Goal: Information Seeking & Learning: Learn about a topic

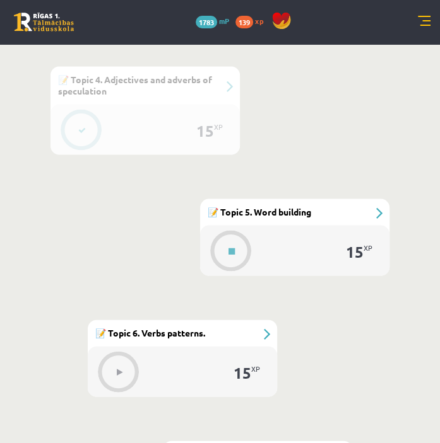
scroll to position [1055, 0]
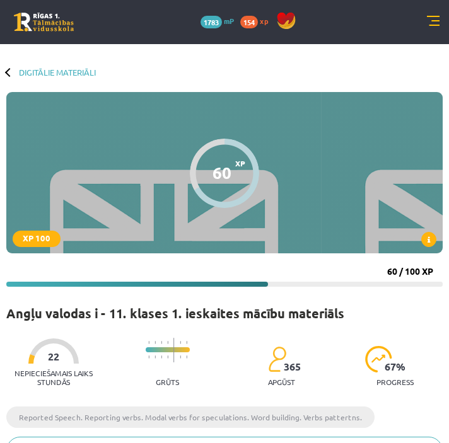
scroll to position [1055, 0]
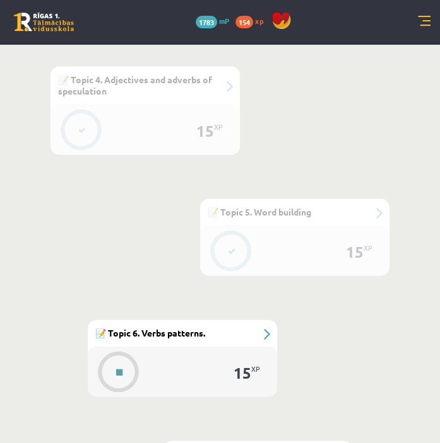
click at [119, 375] on button at bounding box center [119, 372] width 29 height 29
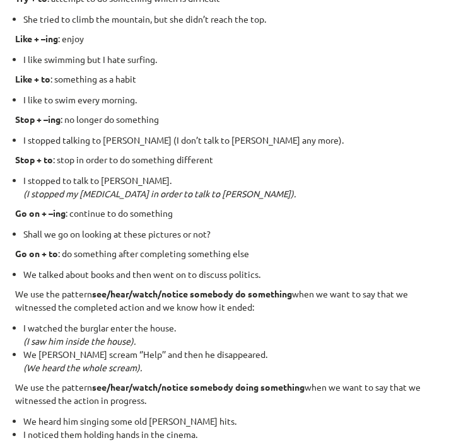
scroll to position [1700, 0]
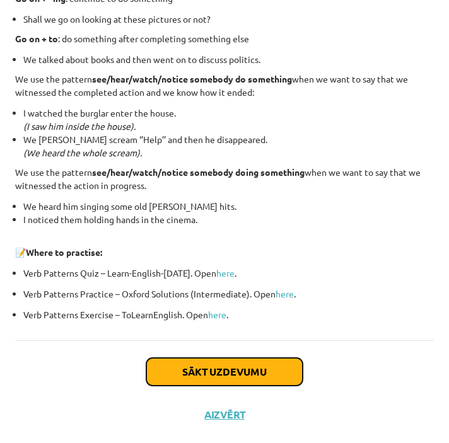
click at [260, 371] on button "Sākt uzdevumu" at bounding box center [224, 372] width 156 height 28
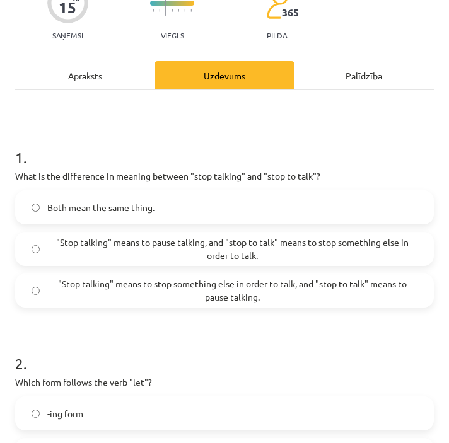
scroll to position [119, 0]
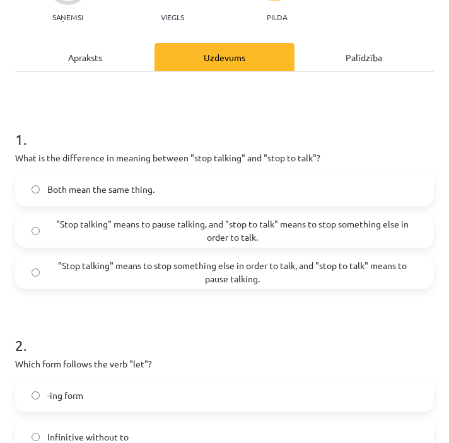
click at [321, 220] on span ""Stop talking" means to pause talking, and "stop to talk" means to stop somethi…" at bounding box center [232, 231] width 370 height 26
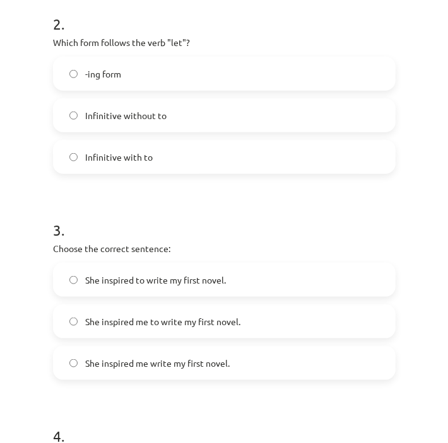
scroll to position [353, 0]
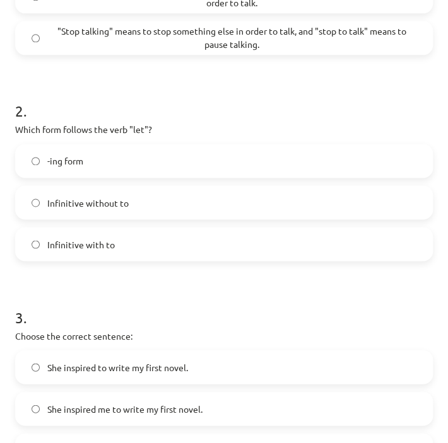
click at [84, 200] on span "Infinitive without to" at bounding box center [87, 202] width 81 height 13
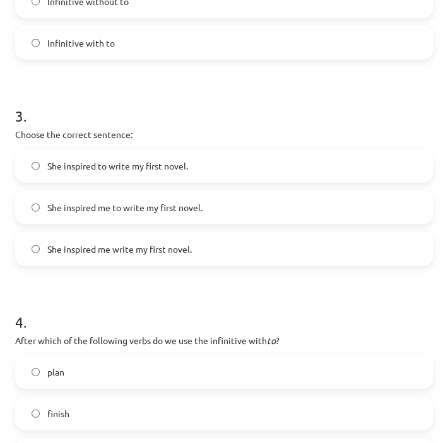
scroll to position [573, 0]
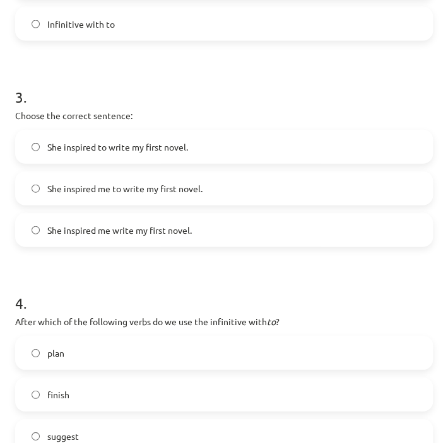
click at [108, 192] on span "She inspired me to write my first novel." at bounding box center [124, 188] width 155 height 13
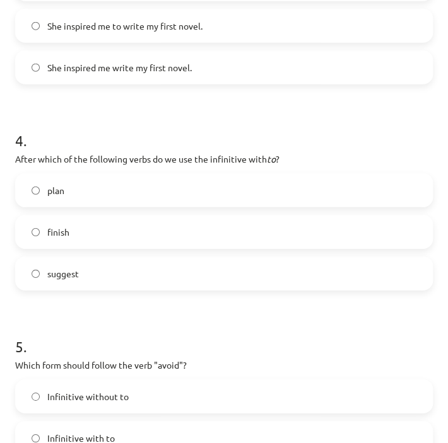
scroll to position [736, 0]
click at [172, 192] on label "plan" at bounding box center [223, 191] width 415 height 32
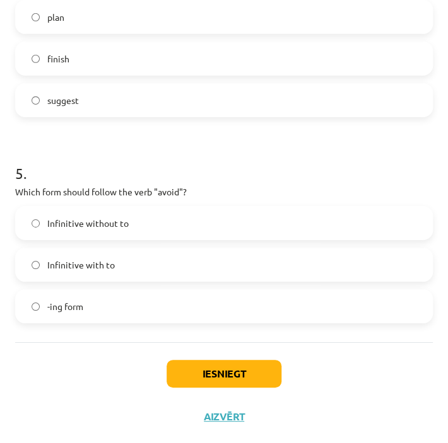
scroll to position [911, 0]
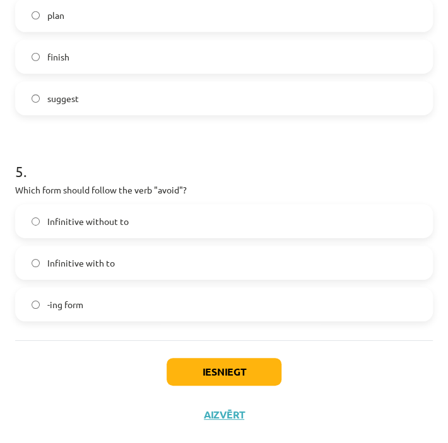
click at [242, 310] on label "-ing form" at bounding box center [223, 305] width 415 height 32
click at [206, 375] on button "Iesniegt" at bounding box center [223, 372] width 115 height 28
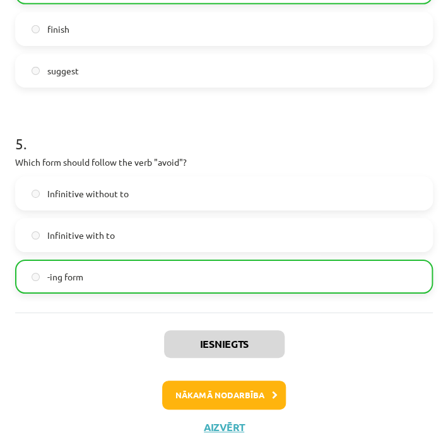
scroll to position [951, 0]
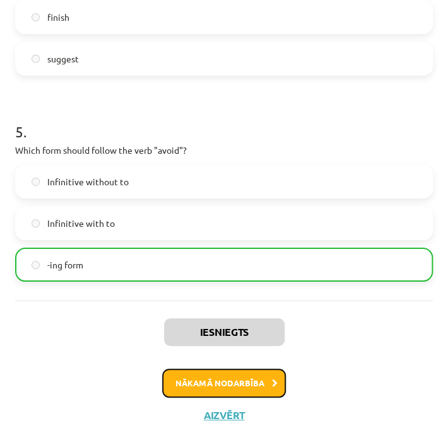
click at [232, 378] on button "Nākamā nodarbība" at bounding box center [224, 383] width 124 height 29
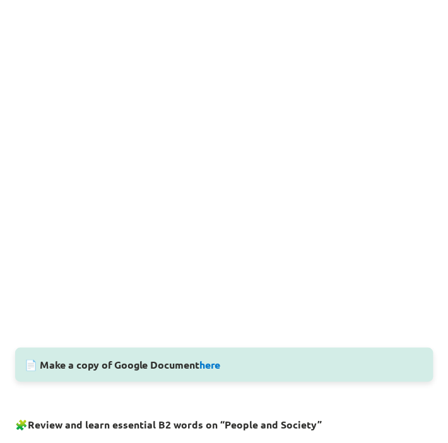
scroll to position [349, 0]
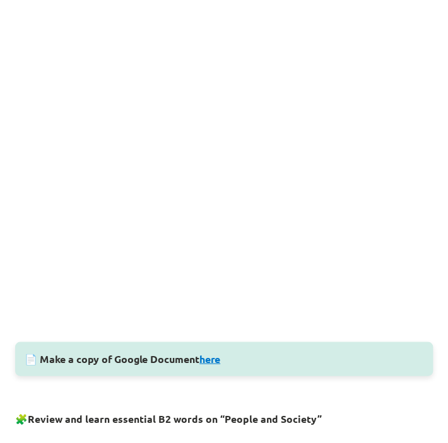
click at [213, 360] on link "here" at bounding box center [209, 358] width 21 height 13
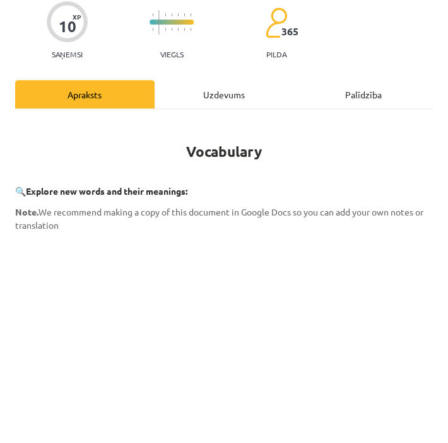
scroll to position [93, 0]
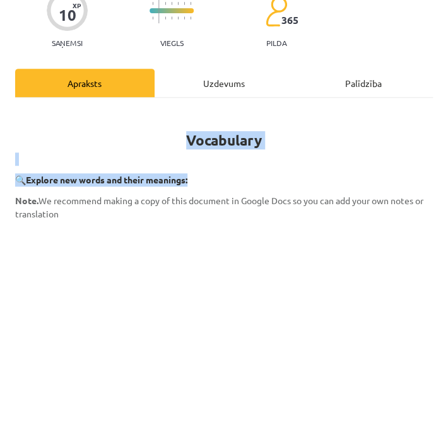
drag, startPoint x: 180, startPoint y: 137, endPoint x: 207, endPoint y: 180, distance: 50.7
copy div "Vocabulary 🔍 Explore new words and their meanings:"
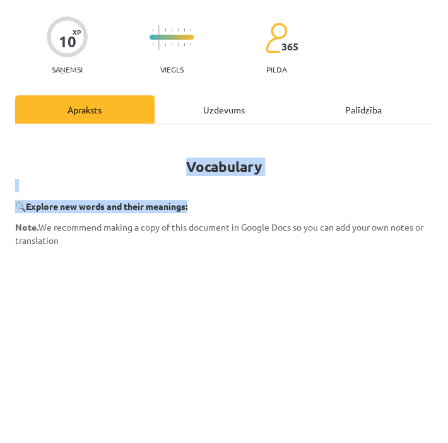
scroll to position [64, 0]
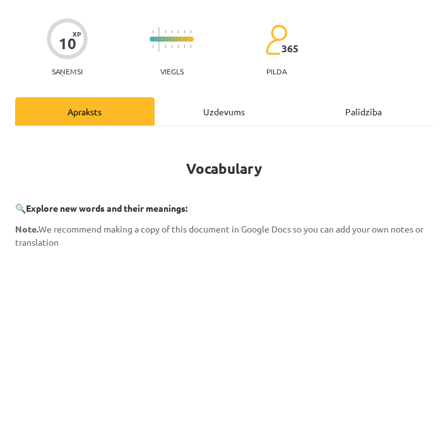
click at [195, 103] on div "Uzdevums" at bounding box center [224, 111] width 139 height 28
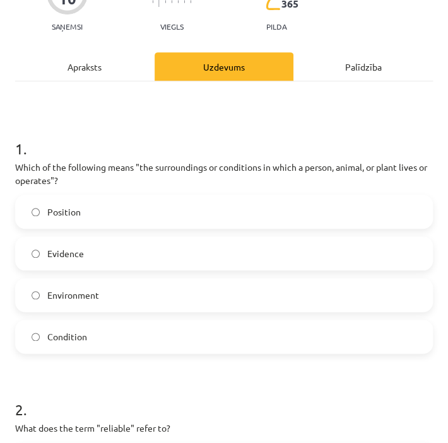
scroll to position [116, 0]
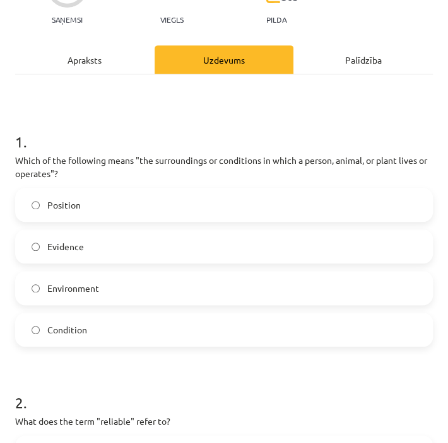
click at [137, 295] on label "Environment" at bounding box center [223, 288] width 415 height 32
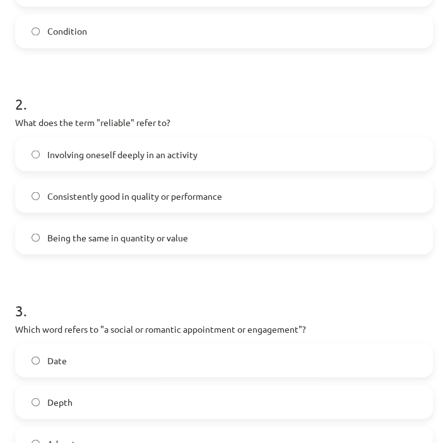
scroll to position [415, 0]
click at [172, 195] on span "Consistently good in quality or performance" at bounding box center [134, 195] width 175 height 13
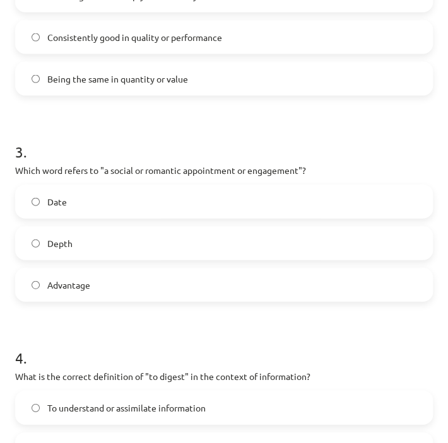
scroll to position [599, 0]
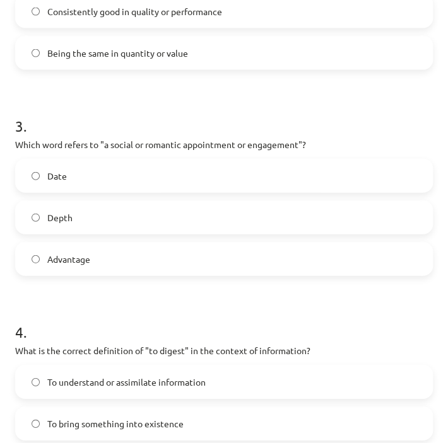
click at [89, 178] on label "Date" at bounding box center [223, 176] width 415 height 32
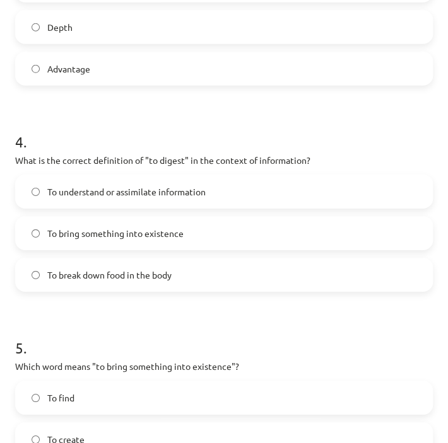
scroll to position [795, 0]
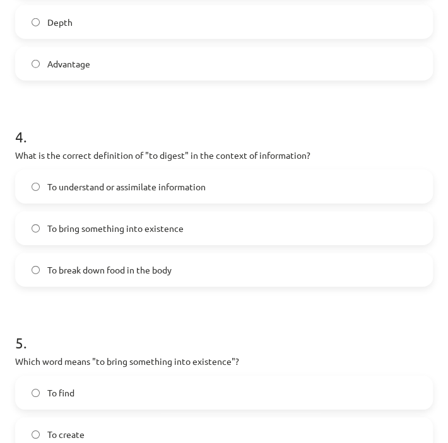
click at [98, 194] on label "To understand or assimilate information" at bounding box center [223, 187] width 415 height 32
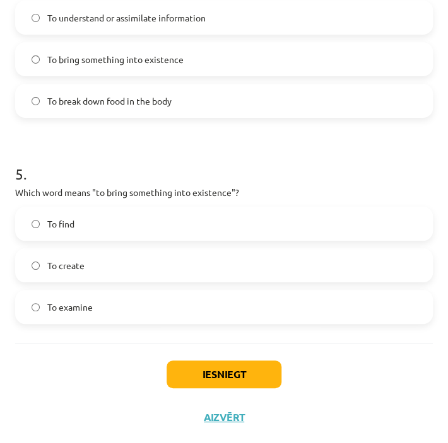
scroll to position [966, 0]
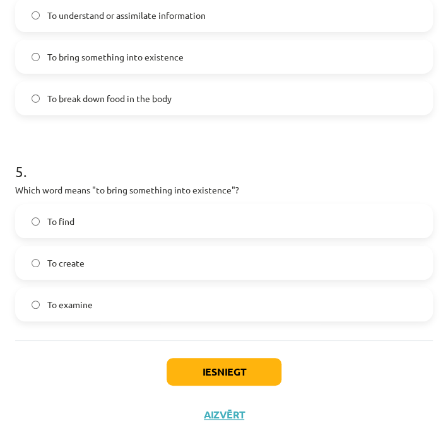
click at [85, 259] on label "To create" at bounding box center [223, 263] width 415 height 32
click at [201, 376] on button "Iesniegt" at bounding box center [223, 372] width 115 height 28
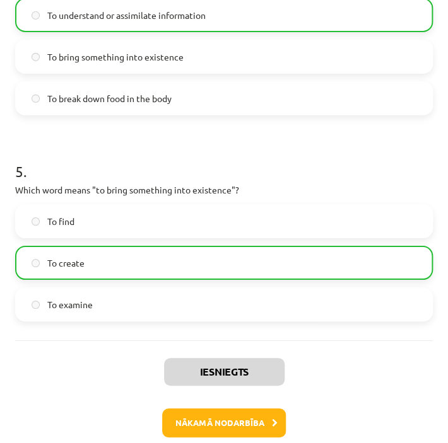
scroll to position [1006, 0]
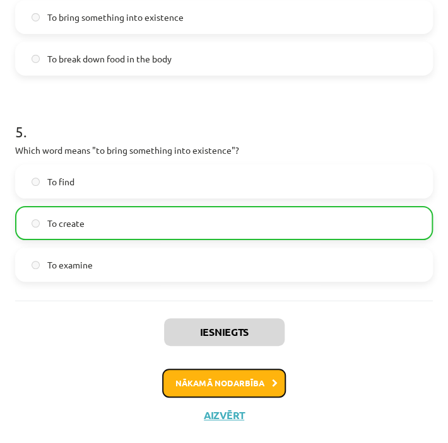
click at [215, 382] on button "Nākamā nodarbība" at bounding box center [224, 383] width 124 height 29
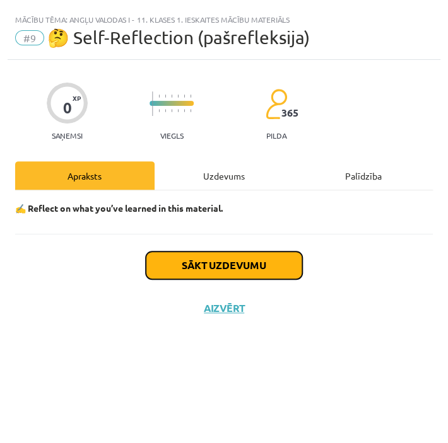
click at [220, 264] on button "Sākt uzdevumu" at bounding box center [224, 266] width 156 height 28
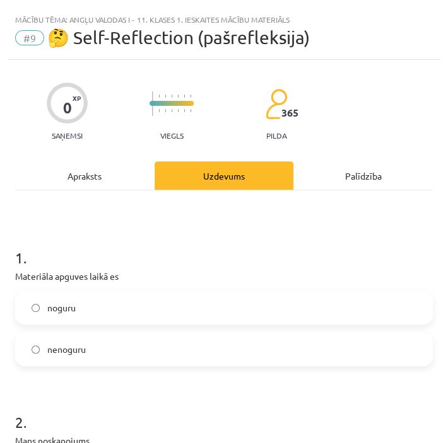
click at [92, 310] on label "noguru" at bounding box center [223, 308] width 415 height 32
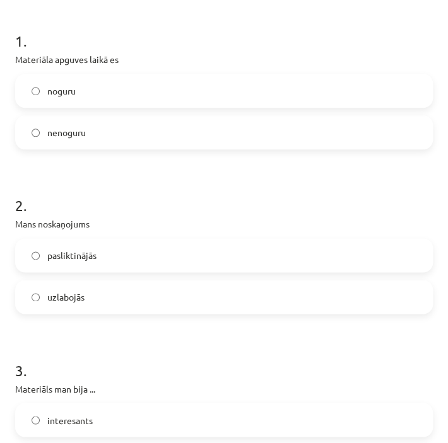
scroll to position [240, 0]
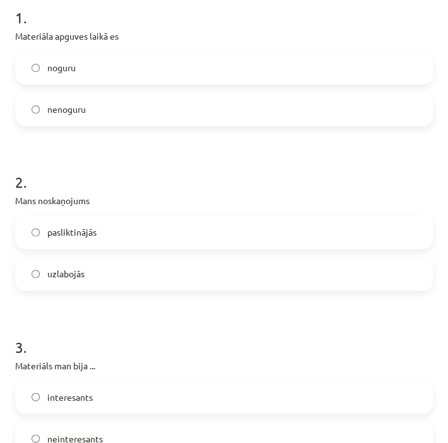
click at [100, 269] on label "uzlabojās" at bounding box center [223, 274] width 415 height 32
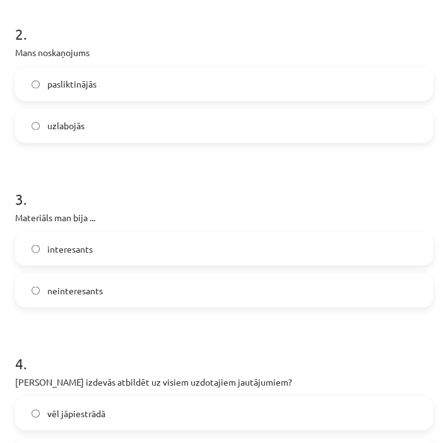
scroll to position [410, 0]
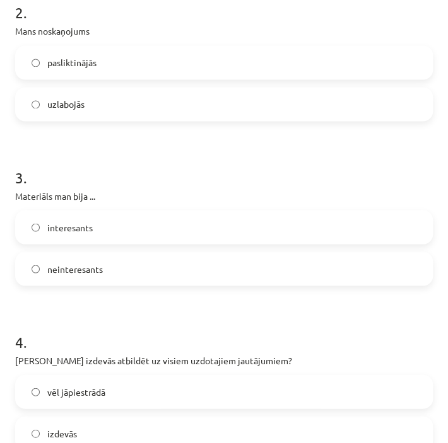
click at [69, 231] on span "interesants" at bounding box center [69, 227] width 45 height 13
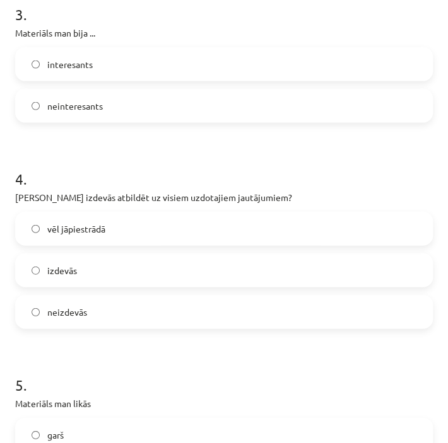
scroll to position [590, 0]
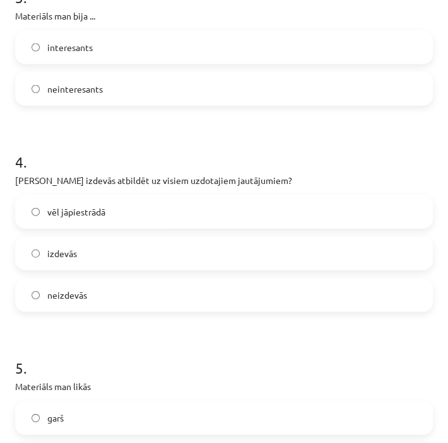
click at [95, 215] on span "vēl jāpiestrādā" at bounding box center [76, 212] width 58 height 13
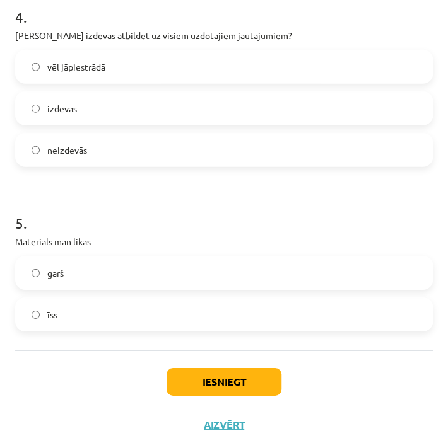
scroll to position [745, 0]
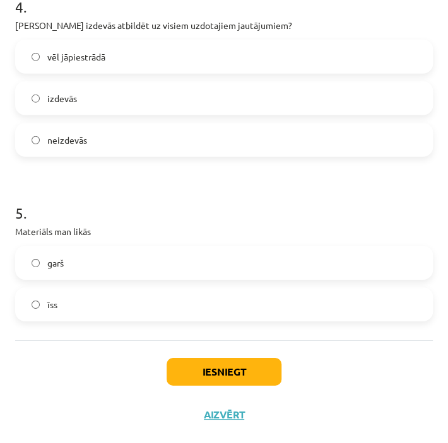
click at [74, 308] on label "īss" at bounding box center [223, 305] width 415 height 32
click at [245, 369] on button "Iesniegt" at bounding box center [223, 372] width 115 height 28
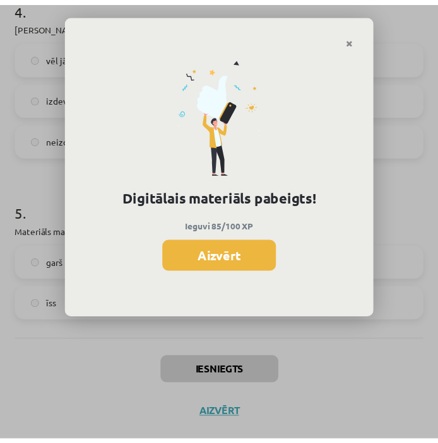
scroll to position [1014, 0]
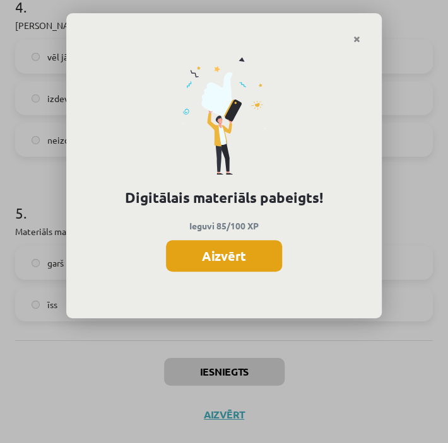
click at [233, 259] on button "Aizvērt" at bounding box center [224, 256] width 116 height 32
